Goal: Entertainment & Leisure: Consume media (video, audio)

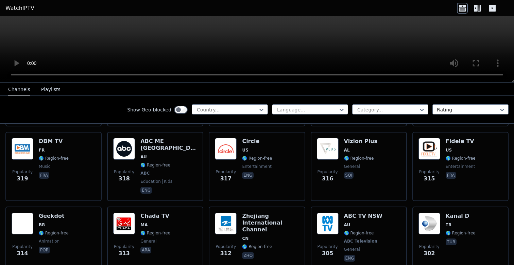
scroll to position [3338, 0]
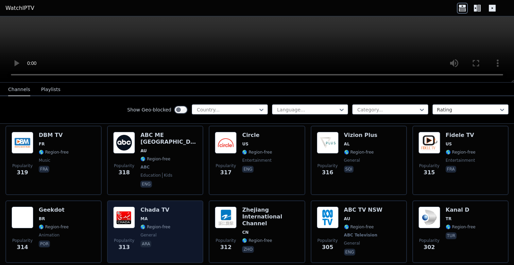
click at [172, 207] on div "Popularity 313 Chada TV MA 🌎 Region-free general ara" at bounding box center [155, 232] width 84 height 50
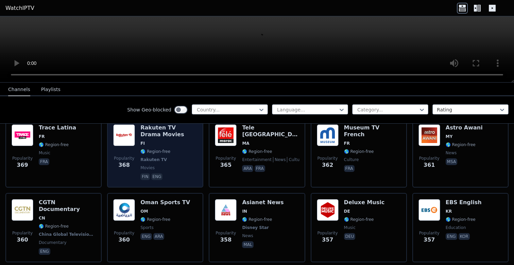
scroll to position [2904, 0]
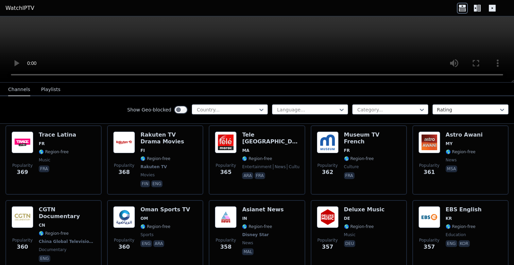
click at [172, 114] on div "Show Geo-blocked" at bounding box center [157, 109] width 61 height 11
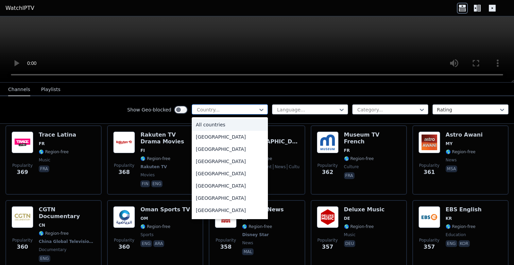
click at [241, 108] on div at bounding box center [227, 109] width 62 height 7
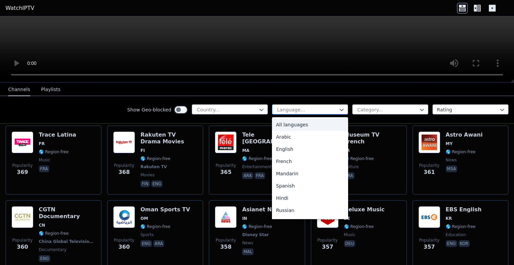
click at [277, 107] on div at bounding box center [308, 109] width 62 height 7
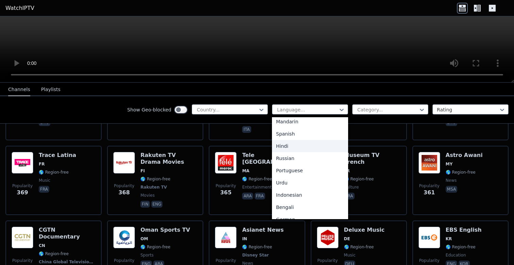
scroll to position [55, 0]
click at [369, 111] on div at bounding box center [388, 109] width 62 height 7
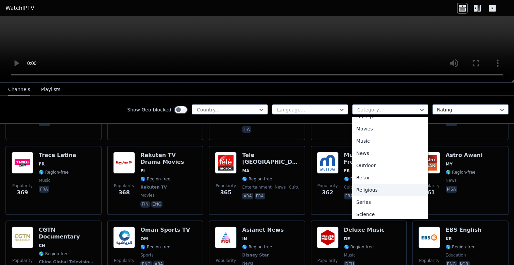
scroll to position [179, 0]
click at [451, 109] on div at bounding box center [468, 109] width 62 height 7
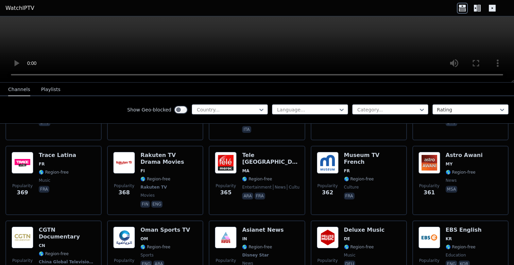
click at [303, 115] on div "Language... Category... Rating" at bounding box center [390, 109] width 237 height 11
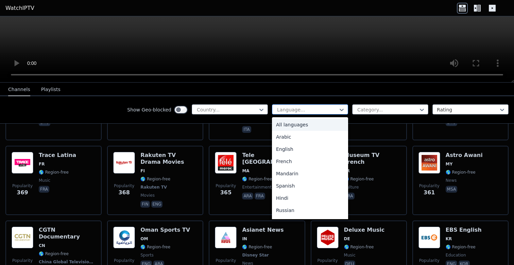
click at [303, 114] on div "Language..." at bounding box center [310, 109] width 76 height 10
click at [311, 144] on div "English" at bounding box center [310, 149] width 76 height 12
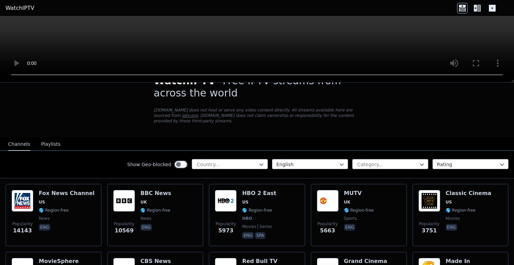
scroll to position [34, 0]
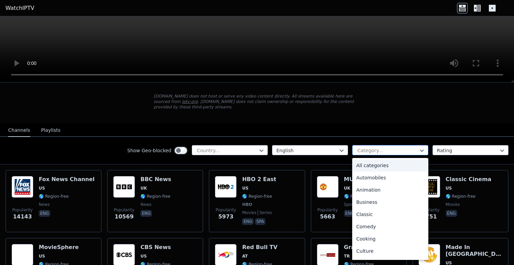
click at [380, 151] on div at bounding box center [388, 150] width 62 height 7
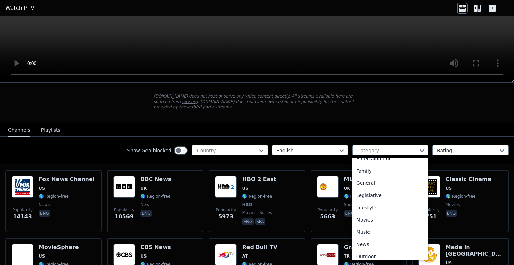
scroll to position [136, 0]
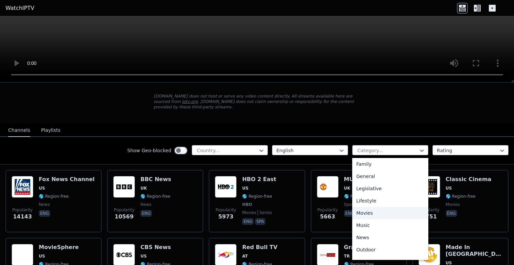
click at [372, 217] on div "Movies" at bounding box center [390, 213] width 76 height 12
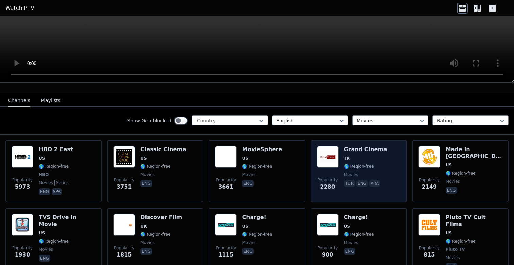
scroll to position [57, 0]
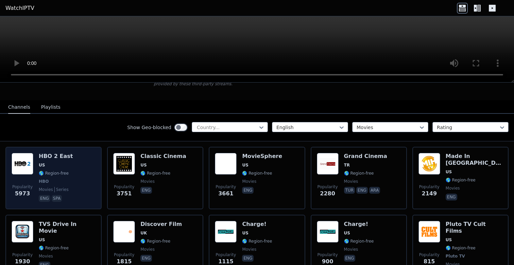
click at [76, 168] on div "Popularity 5973 HBO 2 East US 🌎 Region-free HBO movies series eng spa" at bounding box center [54, 178] width 84 height 50
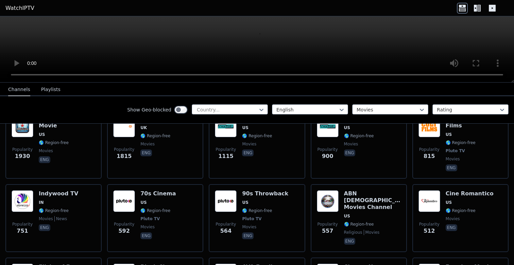
scroll to position [0, 0]
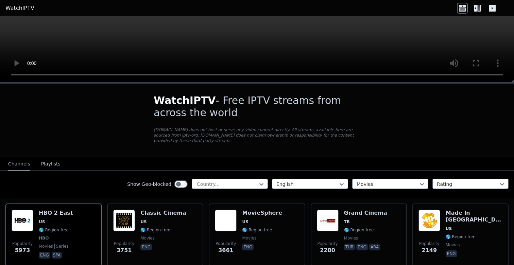
click at [292, 45] on video at bounding box center [257, 49] width 514 height 66
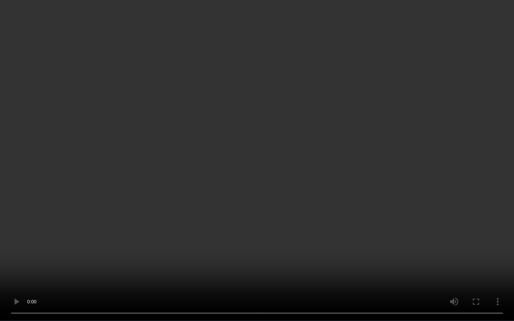
click at [387, 193] on video at bounding box center [257, 160] width 514 height 321
